Goal: Information Seeking & Learning: Learn about a topic

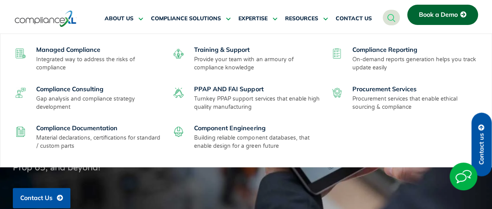
click at [227, 123] on div "Managed Compliance Integrated way to address the risks of compliance Training &…" at bounding box center [246, 100] width 467 height 117
click at [230, 128] on link "Component Engineering" at bounding box center [229, 128] width 71 height 8
click at [227, 86] on link "PPAP AND FAI Support" at bounding box center [228, 89] width 69 height 8
click at [218, 52] on link "Training & Support" at bounding box center [222, 50] width 56 height 8
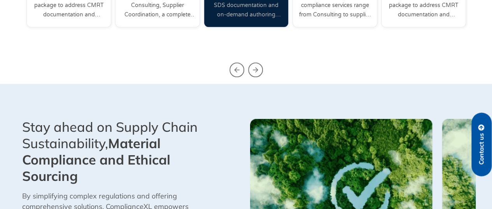
scroll to position [350, 0]
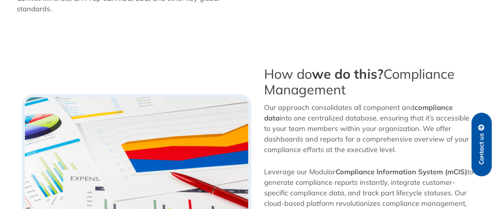
scroll to position [320, 0]
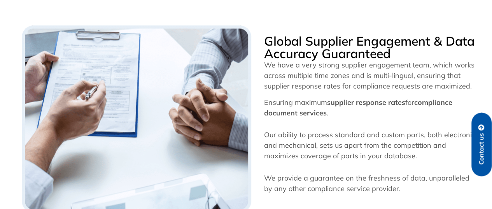
scroll to position [467, 0]
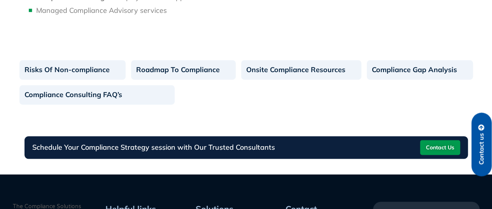
scroll to position [544, 0]
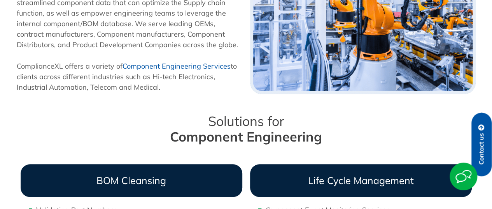
scroll to position [272, 0]
